Goal: Task Accomplishment & Management: Complete application form

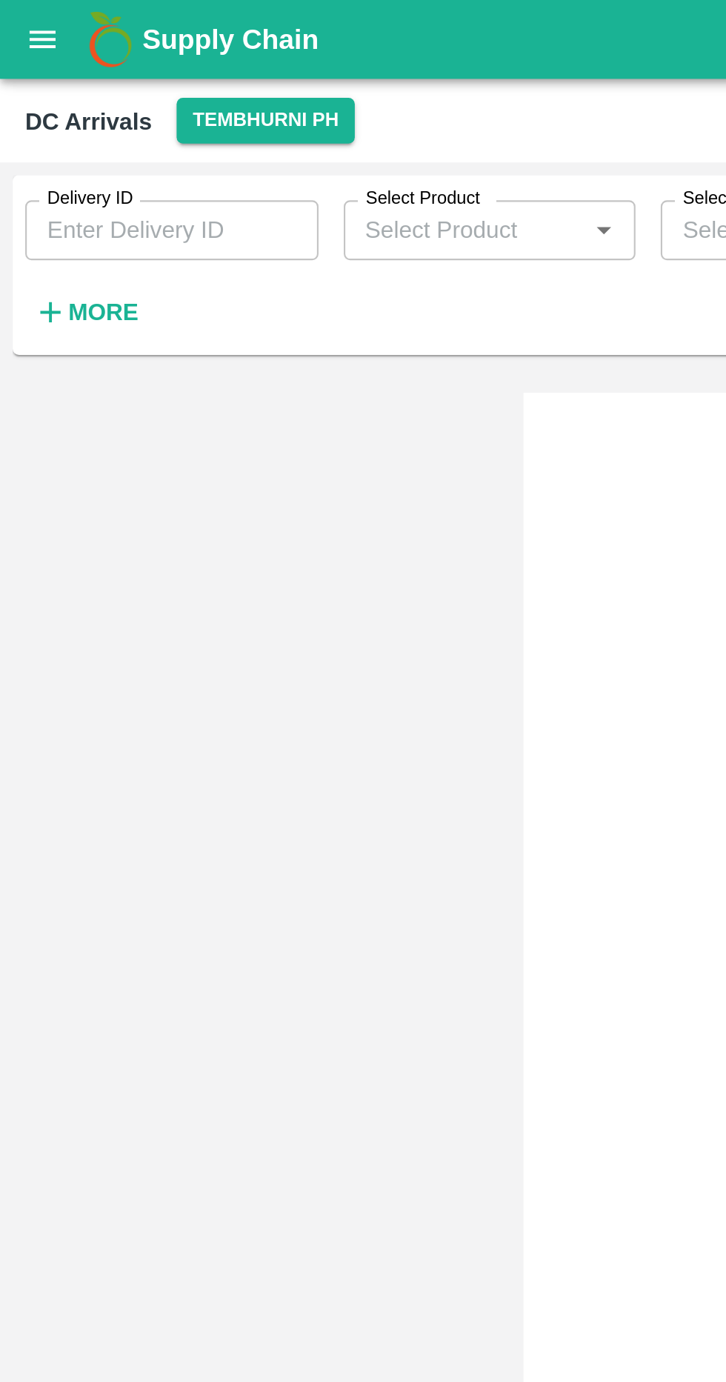
click at [55, 150] on strong "More" at bounding box center [48, 147] width 33 height 12
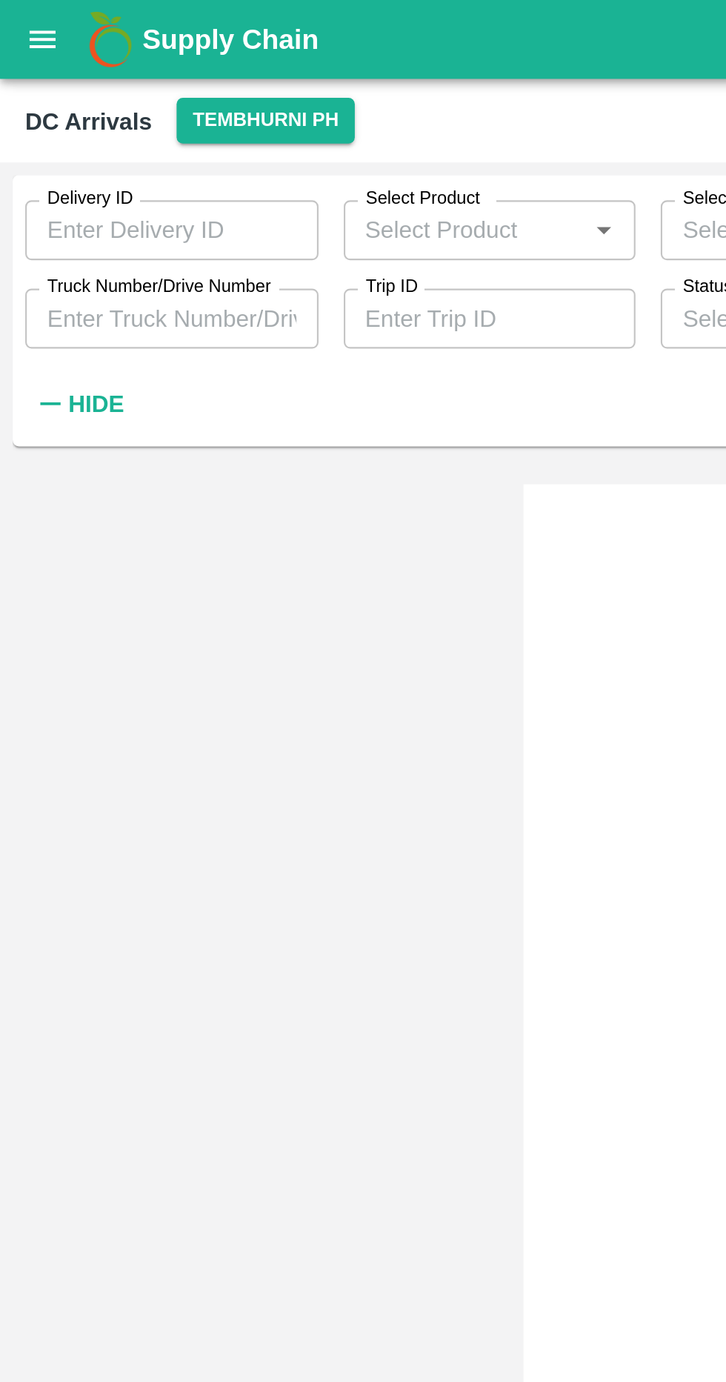
click at [119, 150] on input "Truck Number/Drive Number" at bounding box center [81, 150] width 138 height 28
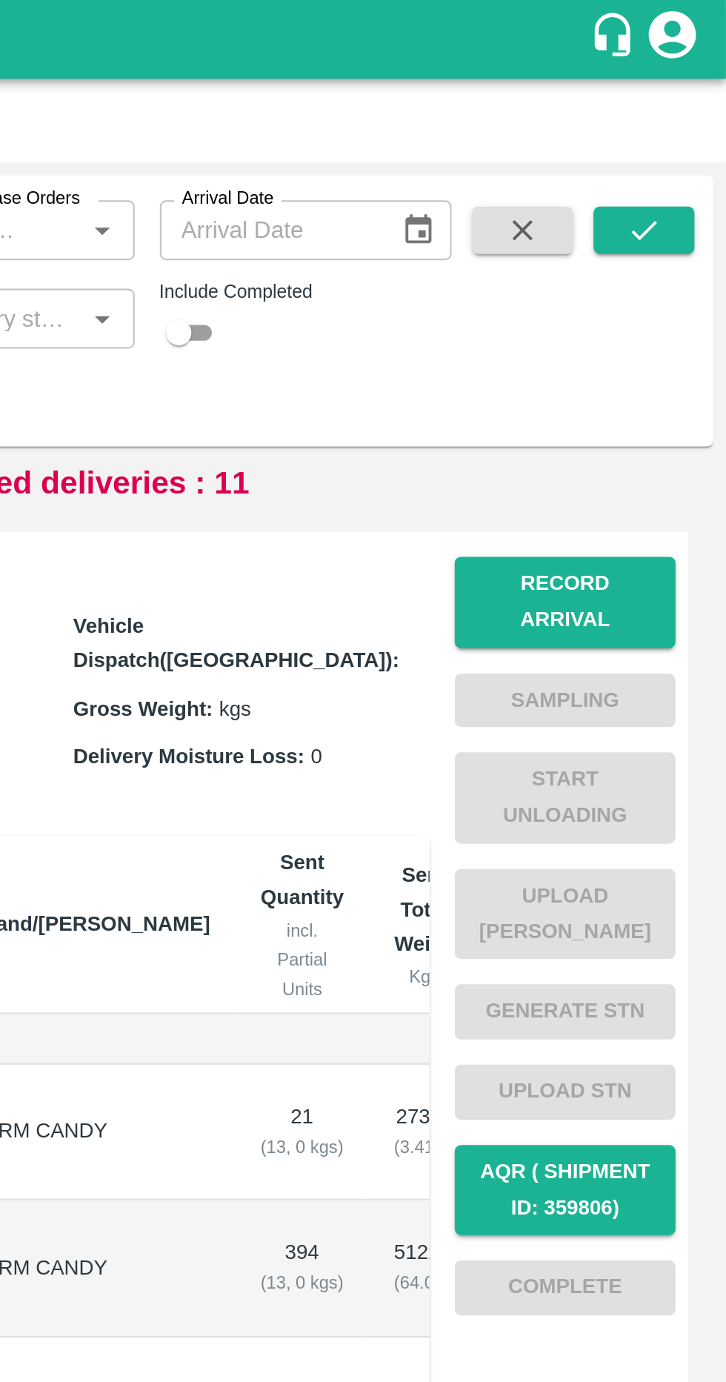
type input "2934"
click at [689, 116] on icon "submit" at bounding box center [688, 108] width 16 height 16
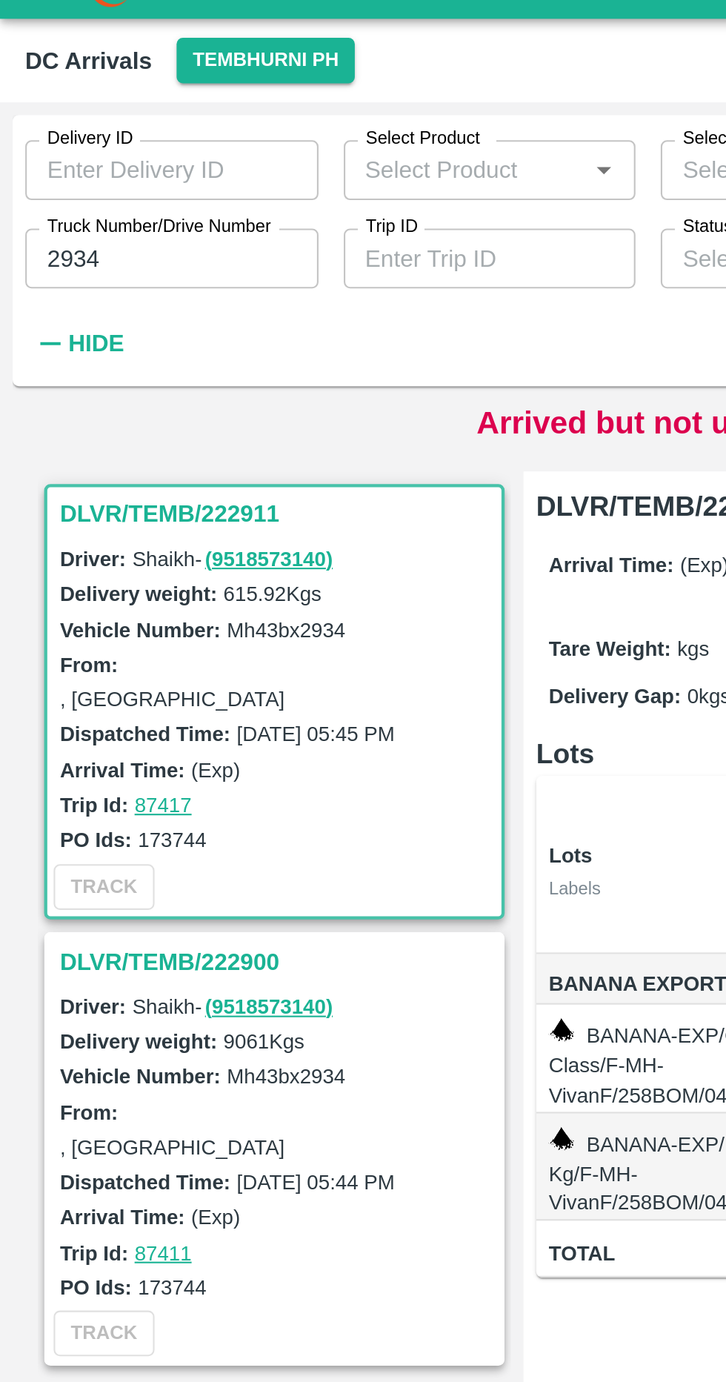
click at [111, 471] on h3 "DLVR/TEMB/222900" at bounding box center [131, 480] width 206 height 19
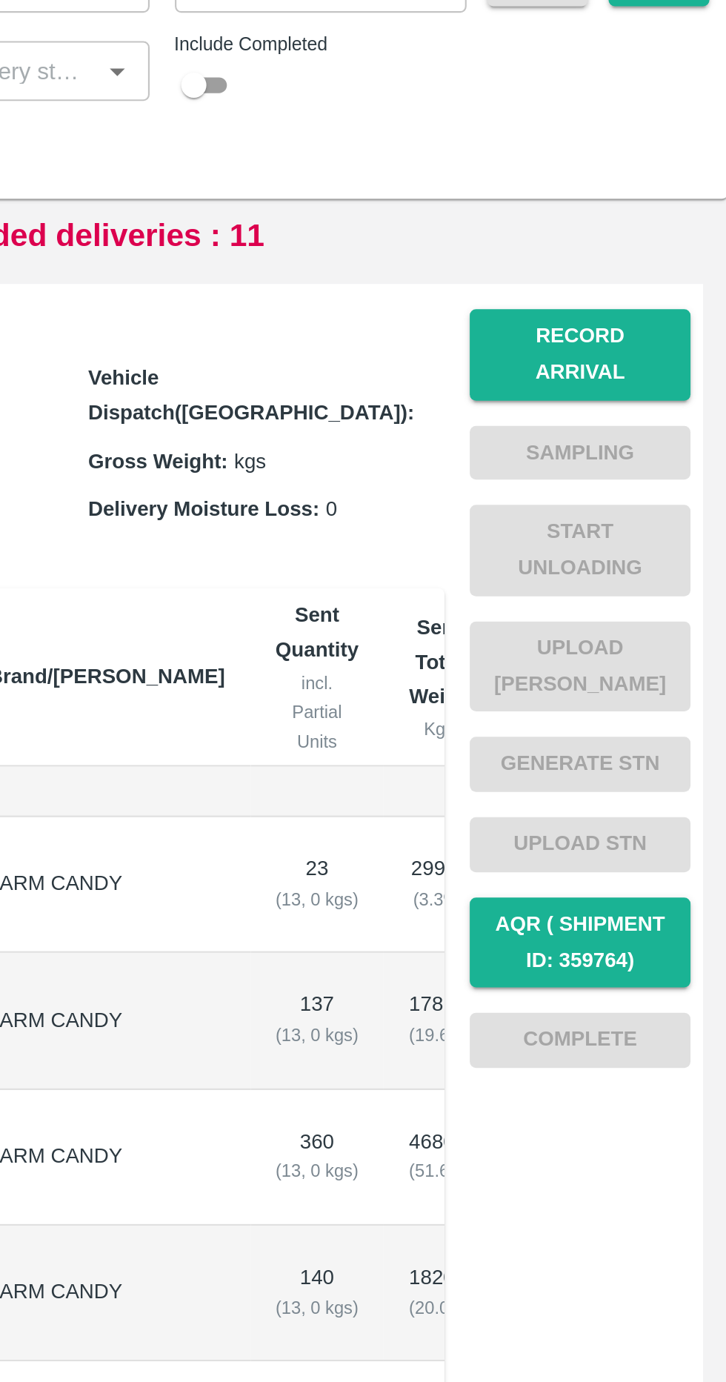
click at [659, 273] on button "Record Arrival" at bounding box center [651, 283] width 104 height 43
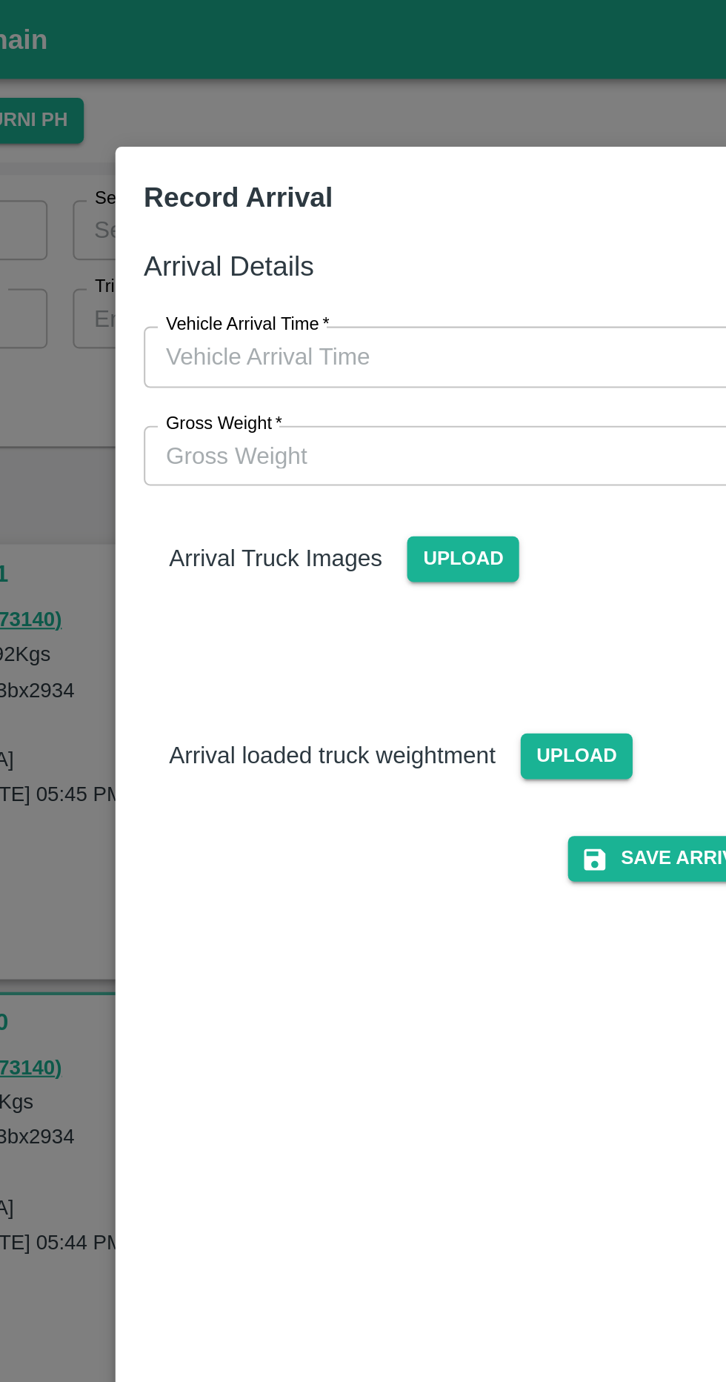
click at [332, 166] on input "Vehicle Arrival Time   *" at bounding box center [358, 167] width 326 height 28
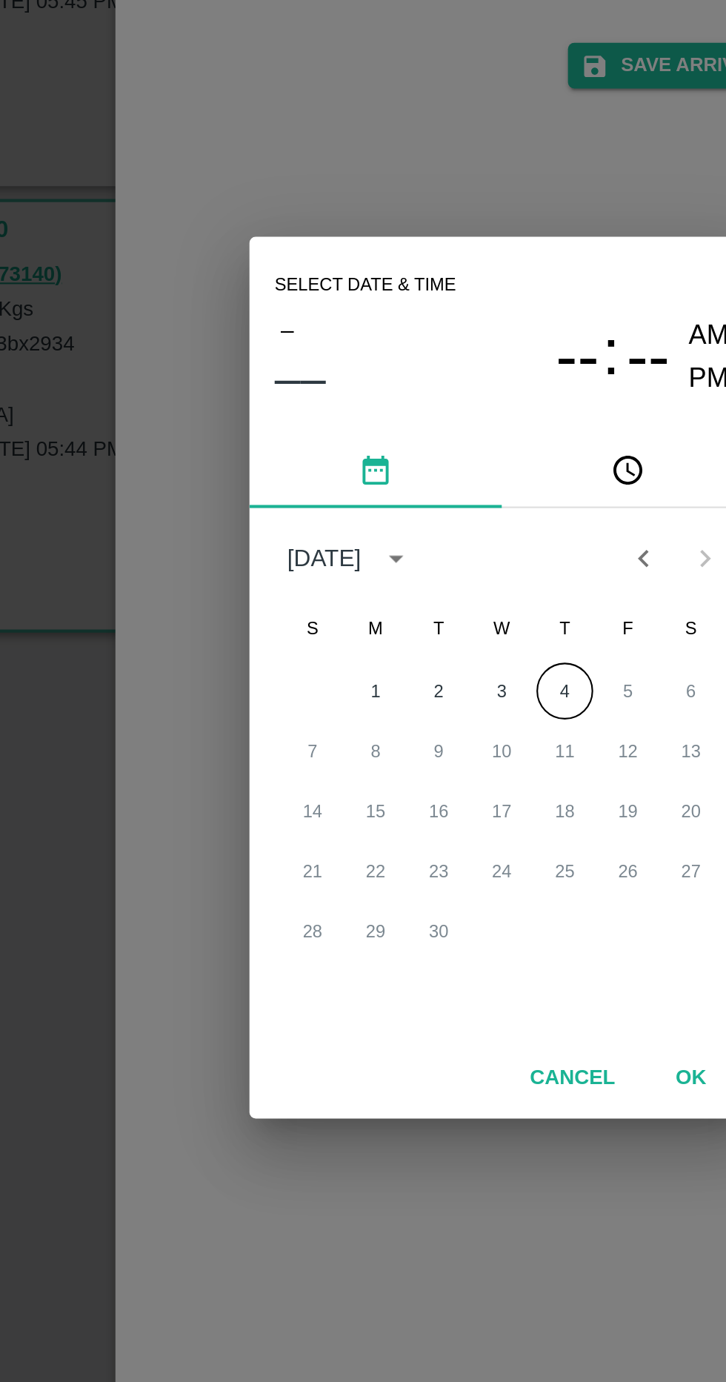
click at [397, 703] on button "4" at bounding box center [392, 697] width 27 height 27
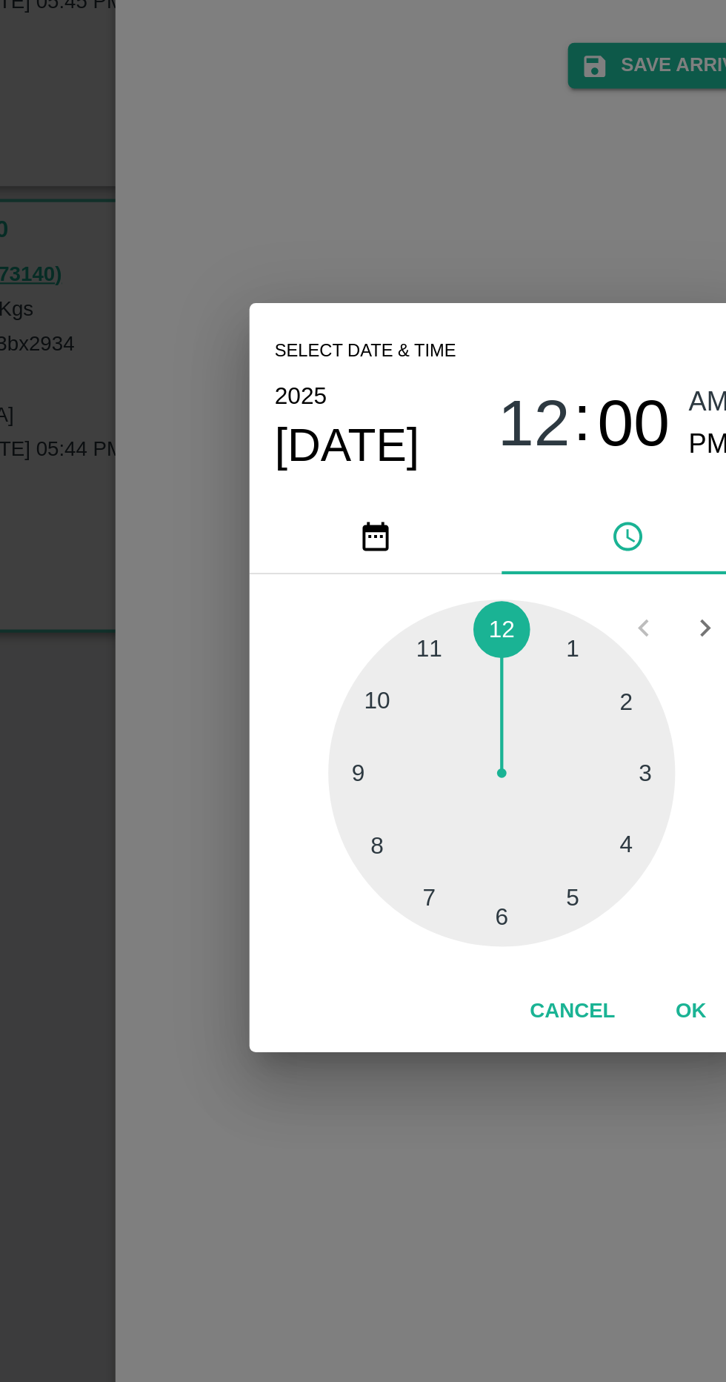
click at [376, 812] on div at bounding box center [363, 735] width 163 height 163
click at [331, 795] on div at bounding box center [363, 735] width 163 height 163
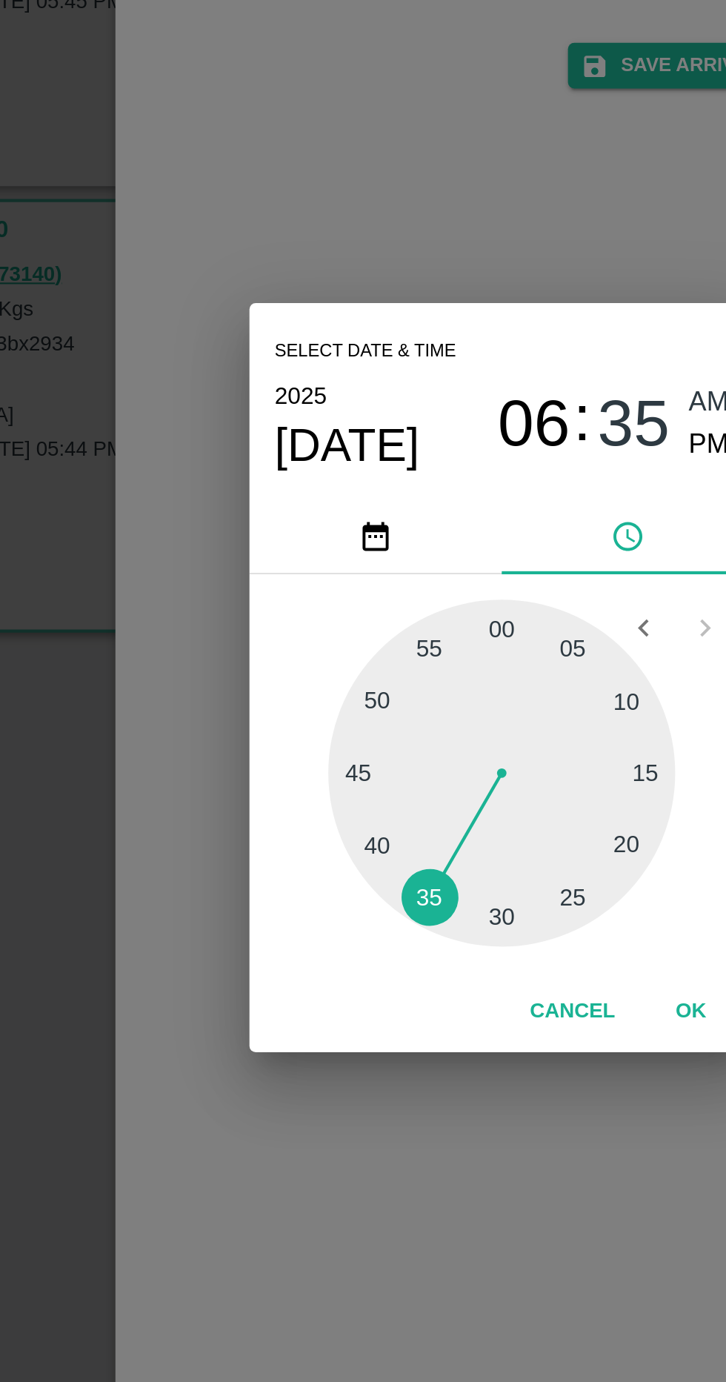
click at [451, 586] on span "PM" at bounding box center [460, 582] width 19 height 20
type input "[DATE] 06:35 PM"
click at [455, 847] on button "OK" at bounding box center [451, 848] width 47 height 26
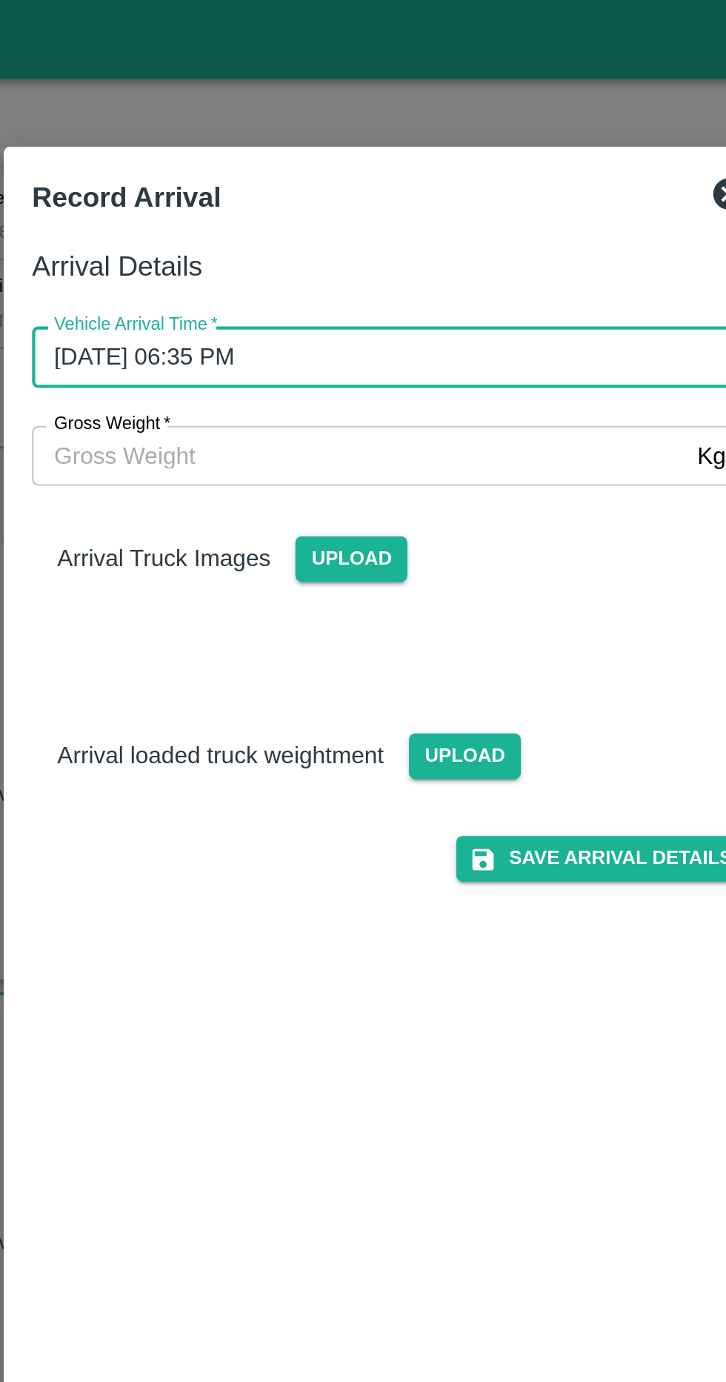
click at [219, 217] on input "Gross Weight   *" at bounding box center [348, 214] width 307 height 28
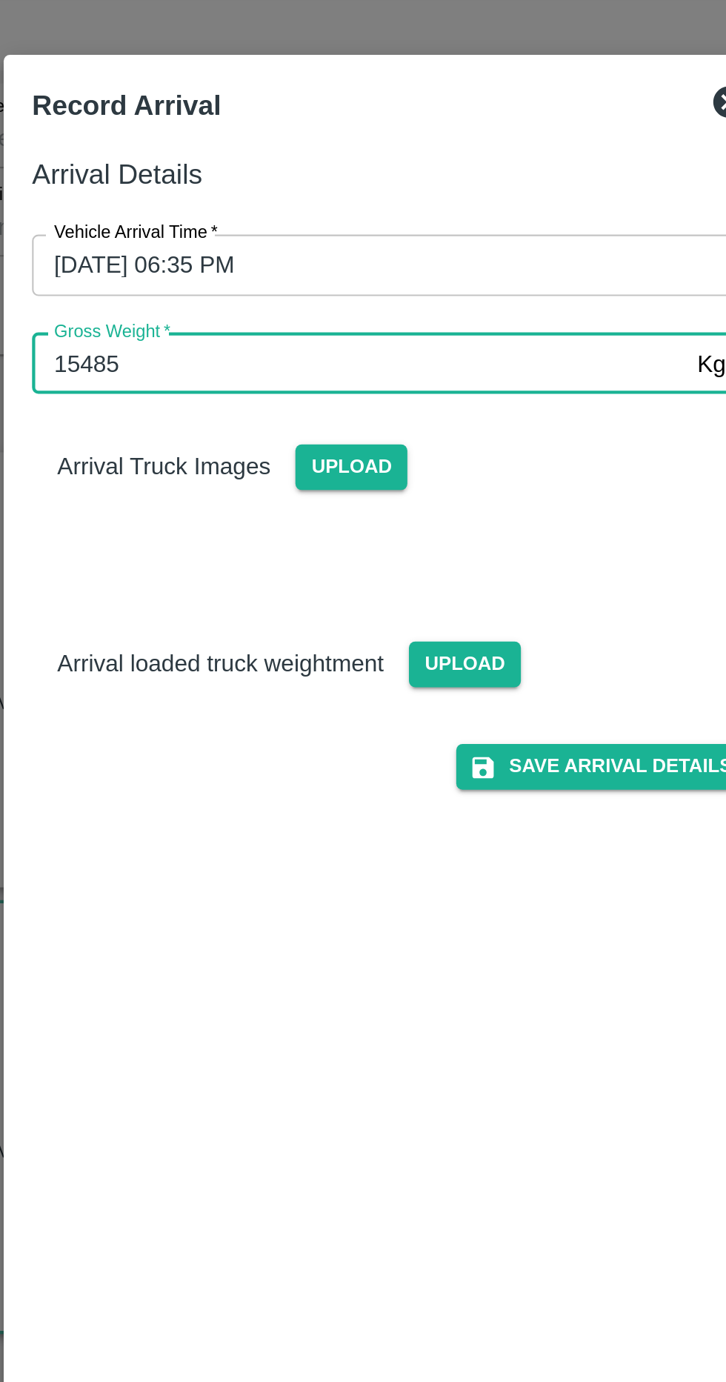
type input "15485"
click at [393, 346] on span "Upload" at bounding box center [398, 355] width 53 height 21
click at [0, 0] on input "Upload" at bounding box center [0, 0] width 0 height 0
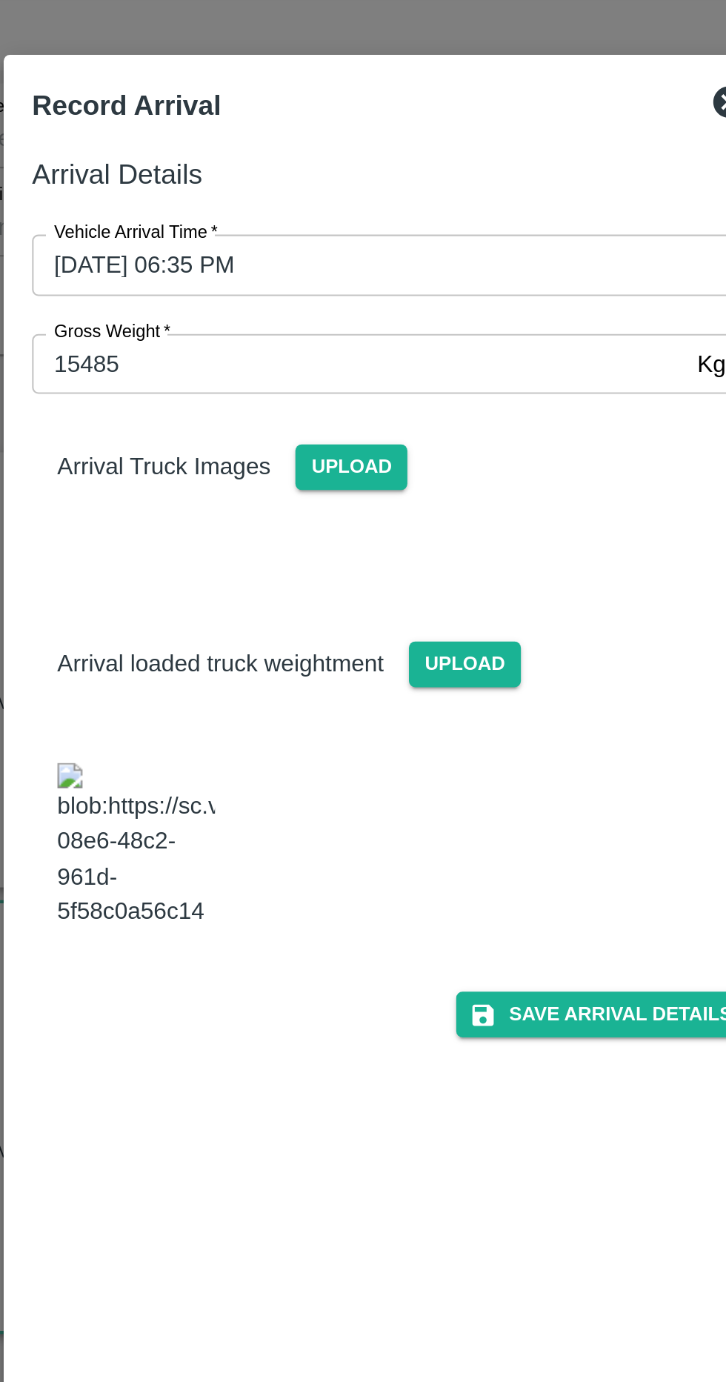
click at [345, 272] on span "Upload" at bounding box center [345, 262] width 53 height 21
click at [0, 0] on input "Upload" at bounding box center [0, 0] width 0 height 0
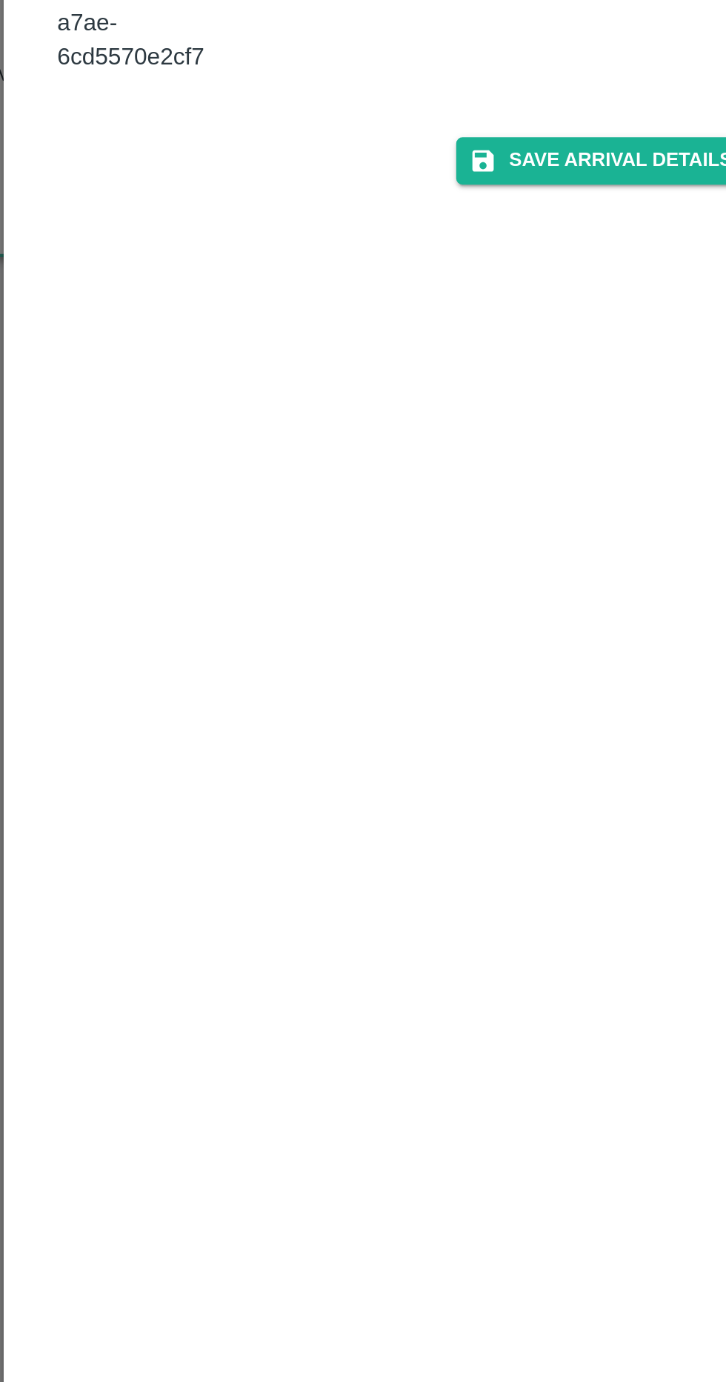
click at [473, 635] on button "Save Arrival Details" at bounding box center [462, 624] width 137 height 21
